Goal: Communication & Community: Answer question/provide support

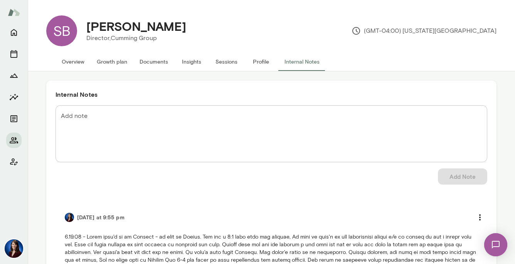
scroll to position [55, 0]
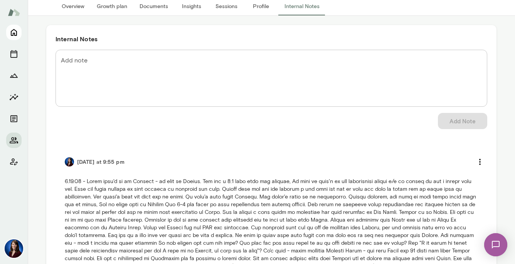
click at [14, 31] on icon "Home" at bounding box center [13, 32] width 9 height 9
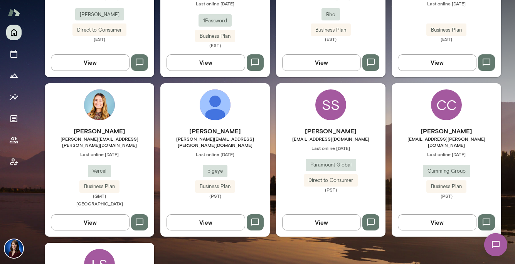
scroll to position [454, 0]
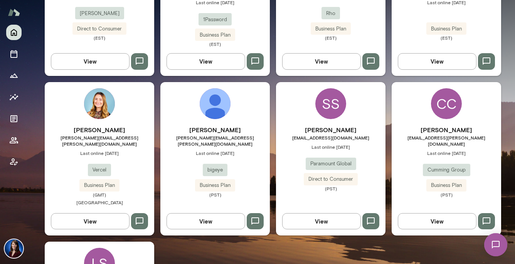
click at [215, 213] on button "View" at bounding box center [205, 221] width 79 height 16
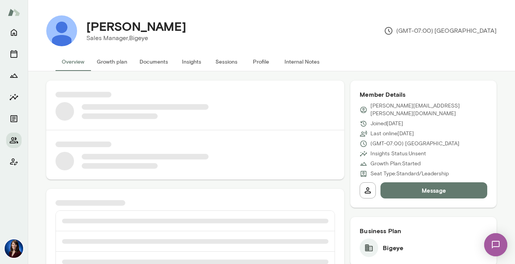
click at [299, 62] on button "Internal Notes" at bounding box center [301, 61] width 47 height 18
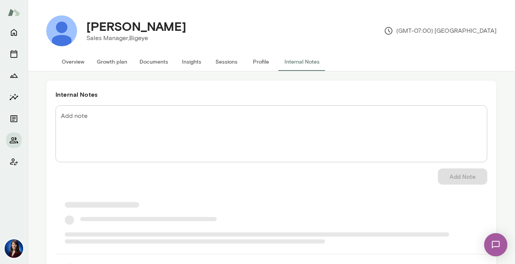
click at [92, 120] on textarea "Add note" at bounding box center [271, 134] width 421 height 44
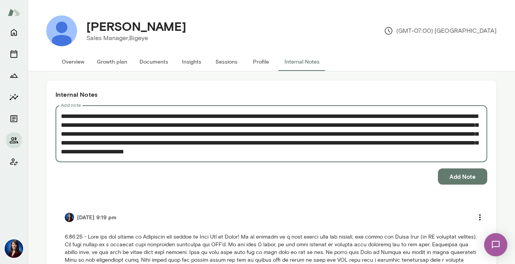
click at [373, 153] on textarea "**********" at bounding box center [271, 134] width 421 height 44
click at [472, 153] on textarea "**********" at bounding box center [271, 134] width 421 height 44
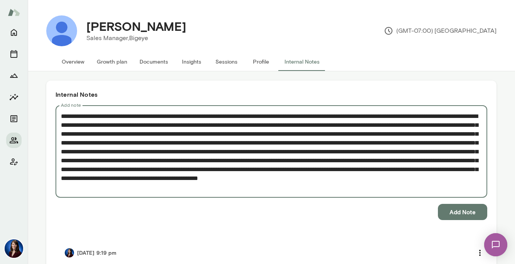
click at [234, 187] on textarea "Add note" at bounding box center [271, 152] width 421 height 80
click at [382, 190] on textarea "Add note" at bounding box center [271, 152] width 421 height 80
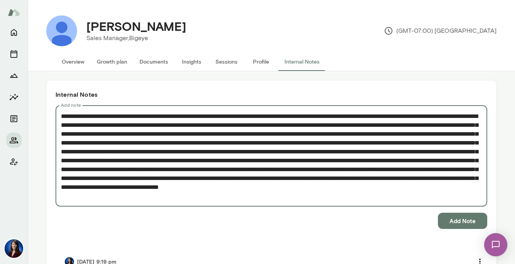
click at [373, 196] on textarea "Add note" at bounding box center [271, 156] width 421 height 89
click at [383, 198] on textarea "Add note" at bounding box center [271, 156] width 421 height 89
click at [420, 197] on textarea "Add note" at bounding box center [271, 156] width 421 height 89
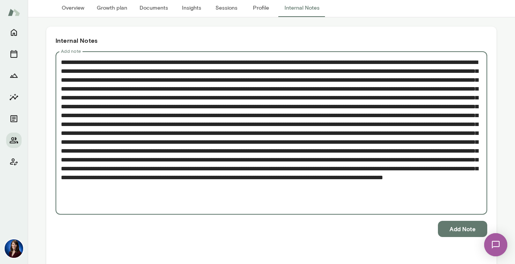
scroll to position [71, 0]
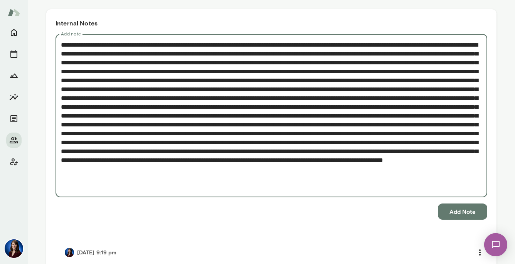
type textarea "**********"
click at [462, 213] on button "Add Note" at bounding box center [462, 211] width 49 height 16
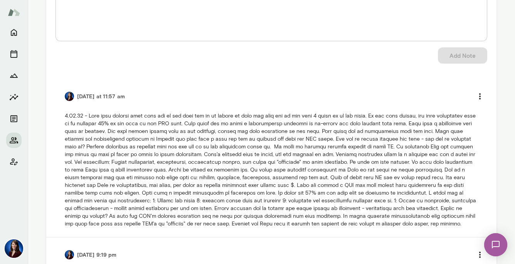
scroll to position [123, 0]
